Goal: Check status: Check status

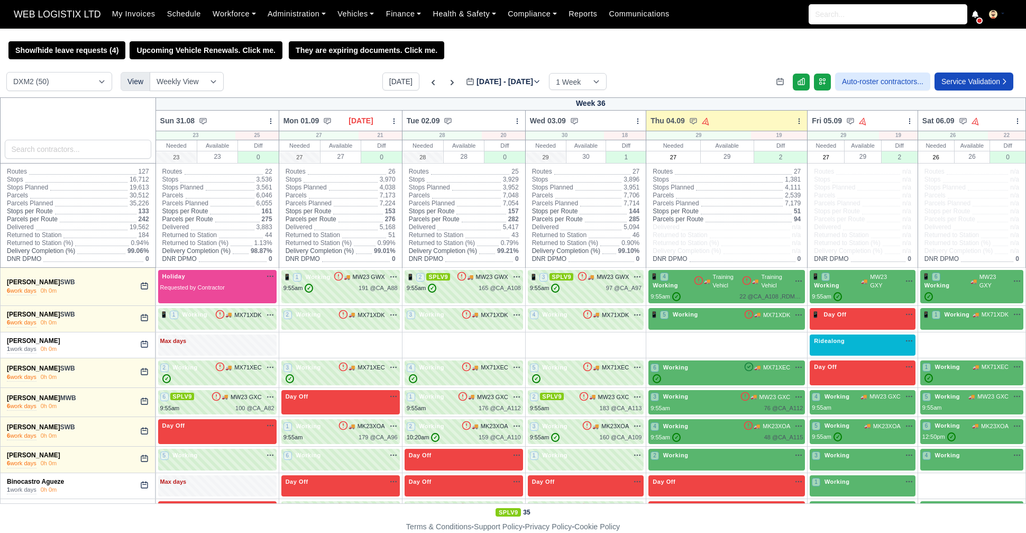
select select "1"
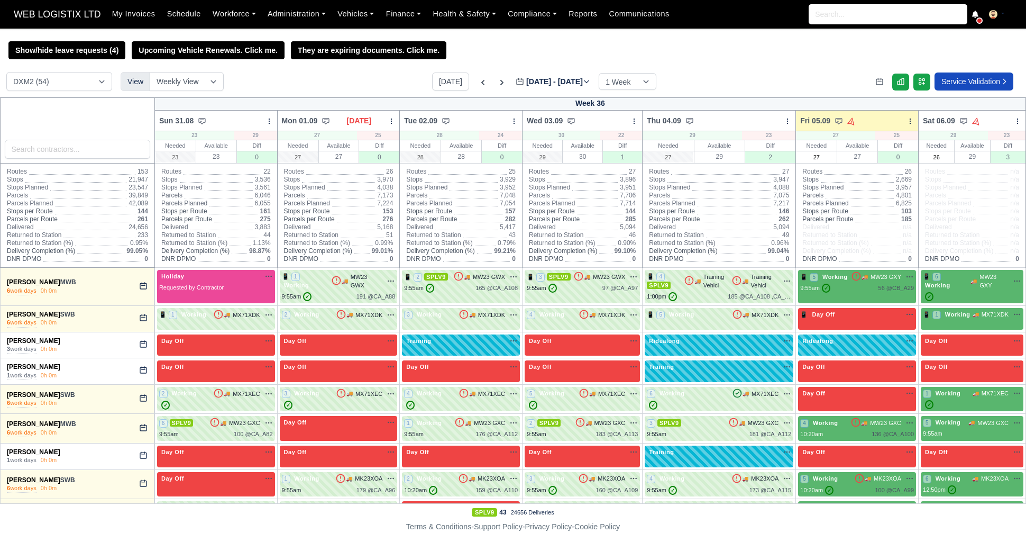
select select "1"
click at [500, 85] on icon at bounding box center [501, 82] width 3 height 5
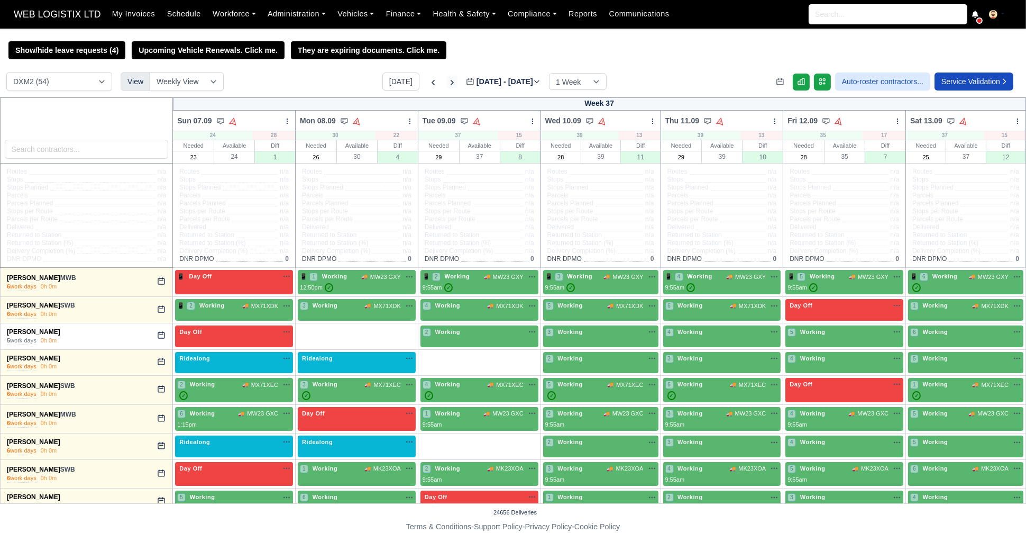
type input "[DATE]"
